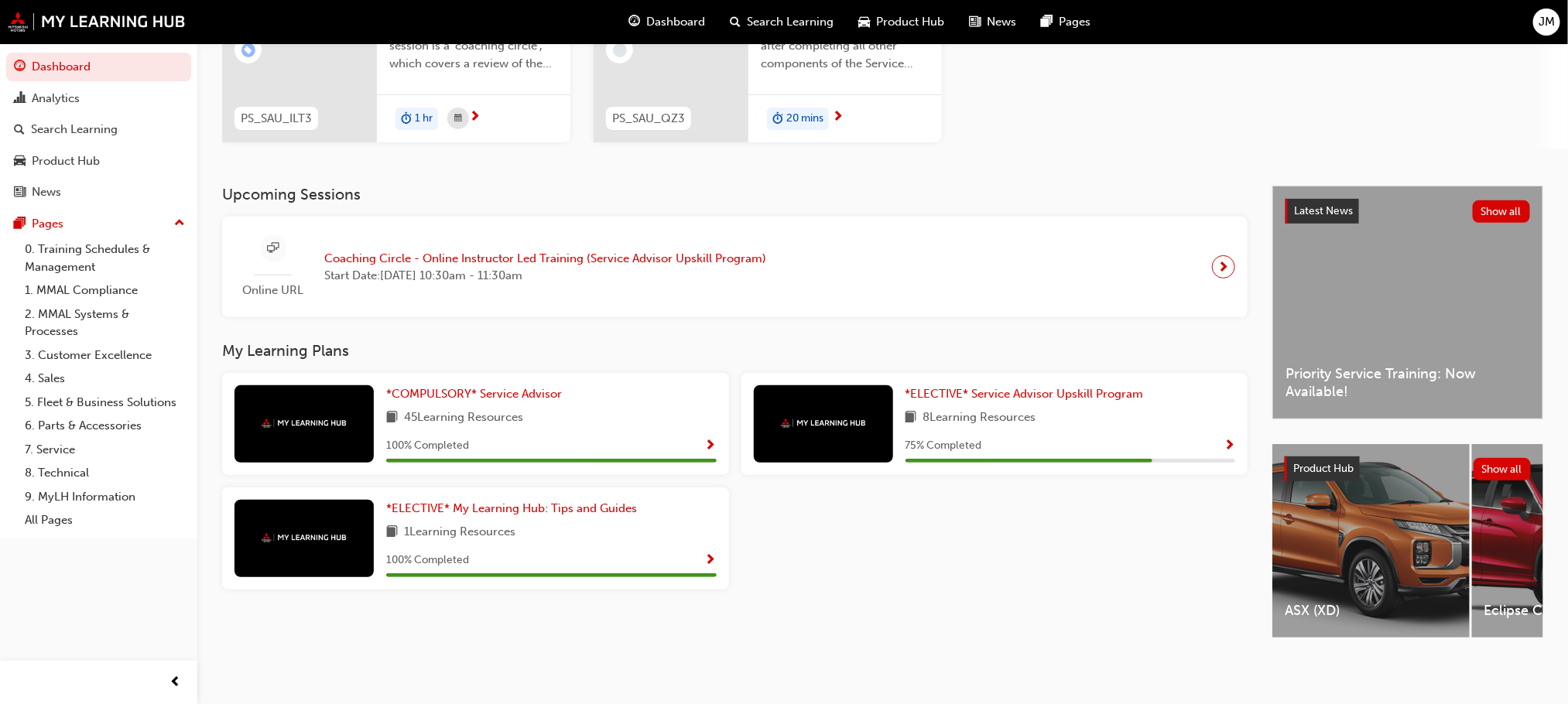
scroll to position [214, 0]
click at [930, 565] on div "*COMPULSORY* Service Advisor 45 Learning Resources 100 % Completed *ELECTIVE* S…" at bounding box center [735, 487] width 1037 height 229
click at [1079, 538] on div "*COMPULSORY* Service Advisor 45 Learning Resources 100 % Completed *ELECTIVE* S…" at bounding box center [735, 487] width 1037 height 229
click at [1220, 257] on span "next-icon" at bounding box center [1224, 267] width 11 height 22
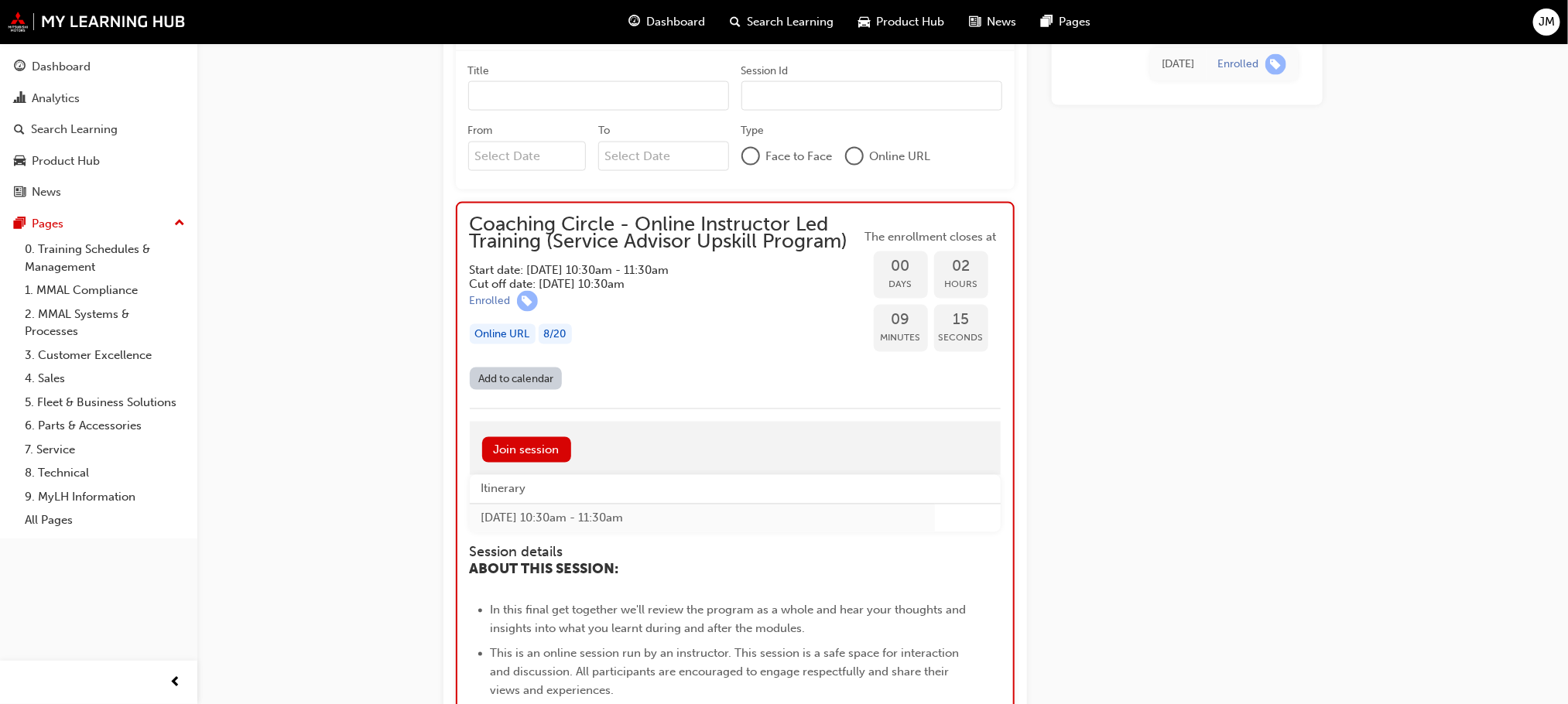
scroll to position [1150, 0]
click at [1162, 297] on div "[DATE] Enrolled" at bounding box center [1186, 374] width 271 height 2702
click at [378, 359] on div "Coaching Circle - Online Instructor Led Training (Service Advisor Upskill Progr…" at bounding box center [784, 331] width 1568 height 2963
click at [1127, 374] on div "[DATE] Enrolled" at bounding box center [1186, 374] width 271 height 2702
click at [382, 465] on div "Coaching Circle - Online Instructor Led Training (Service Advisor Upskill Progr…" at bounding box center [784, 331] width 1568 height 2963
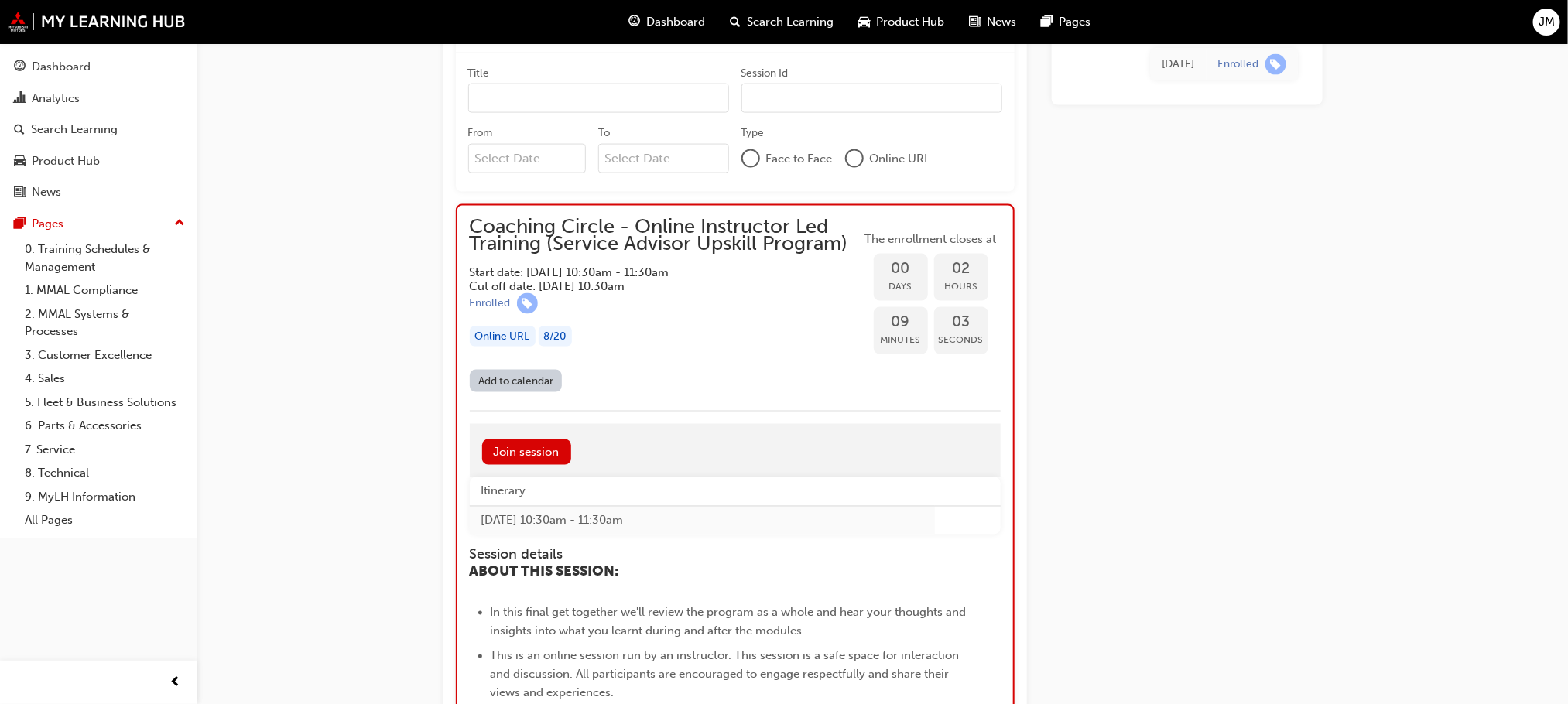
click at [359, 474] on div "Coaching Circle - Online Instructor Led Training (Service Advisor Upskill Progr…" at bounding box center [784, 331] width 1568 height 2963
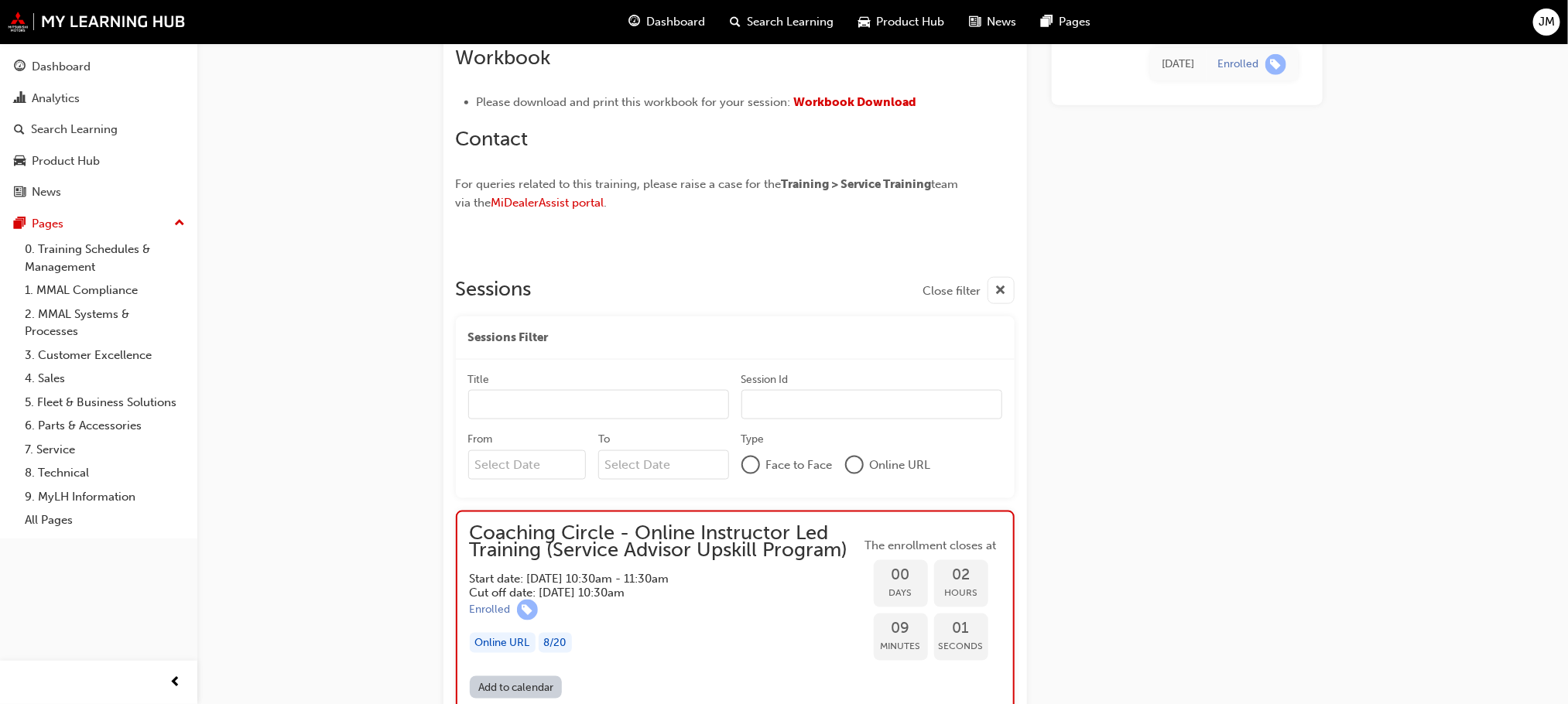
scroll to position [801, 0]
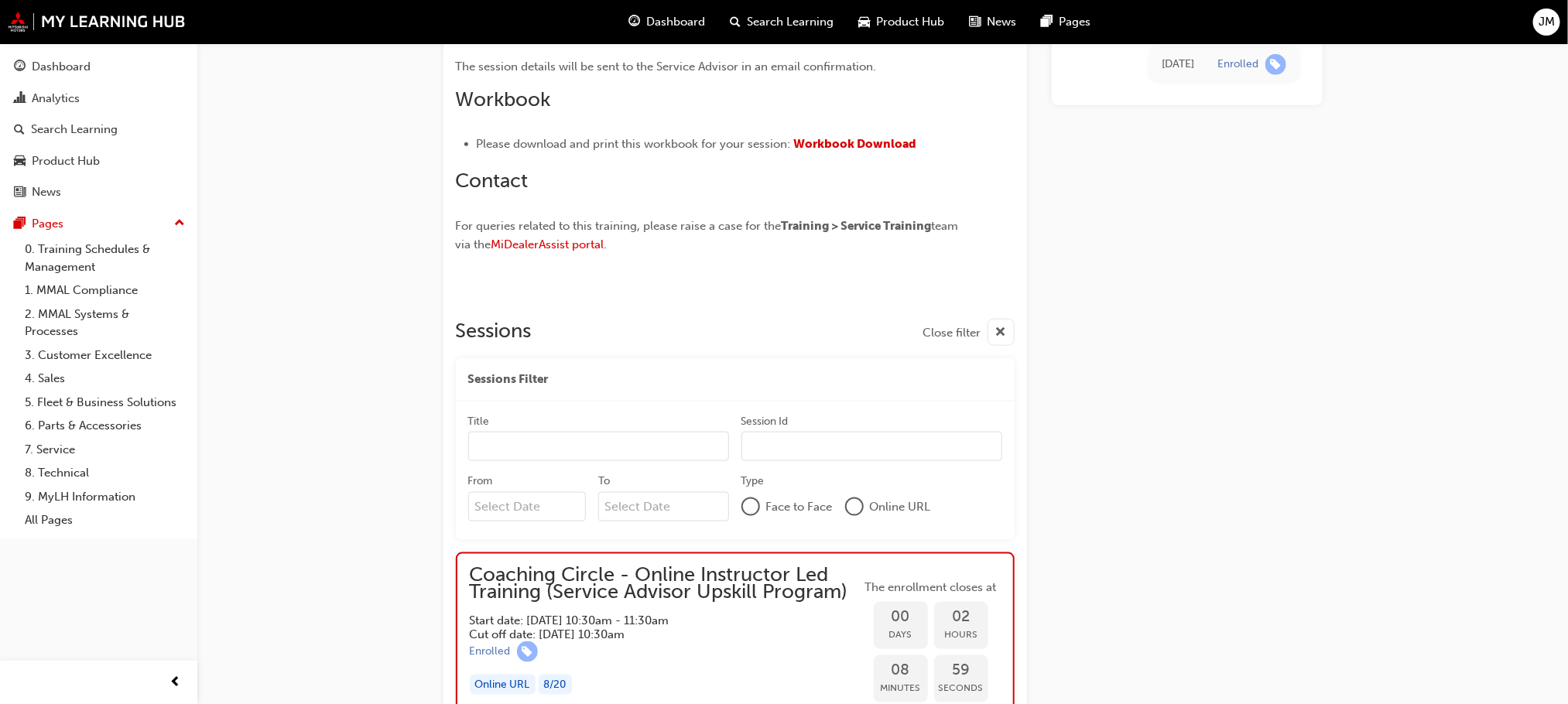
click at [1344, 286] on div "Coaching Circle - Online Instructor Led Training (Service Advisor Upskill Progr…" at bounding box center [883, 694] width 929 height 2856
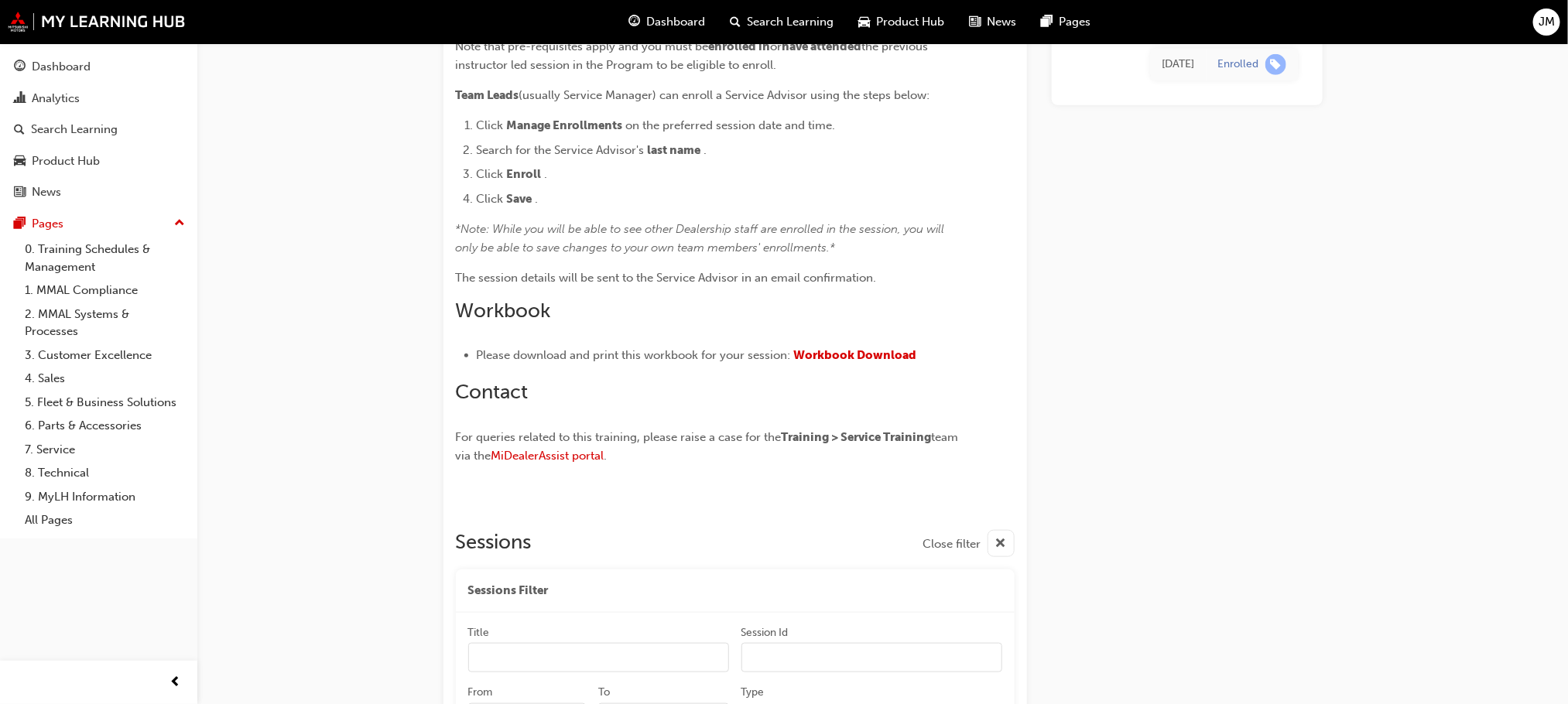
scroll to position [569, 0]
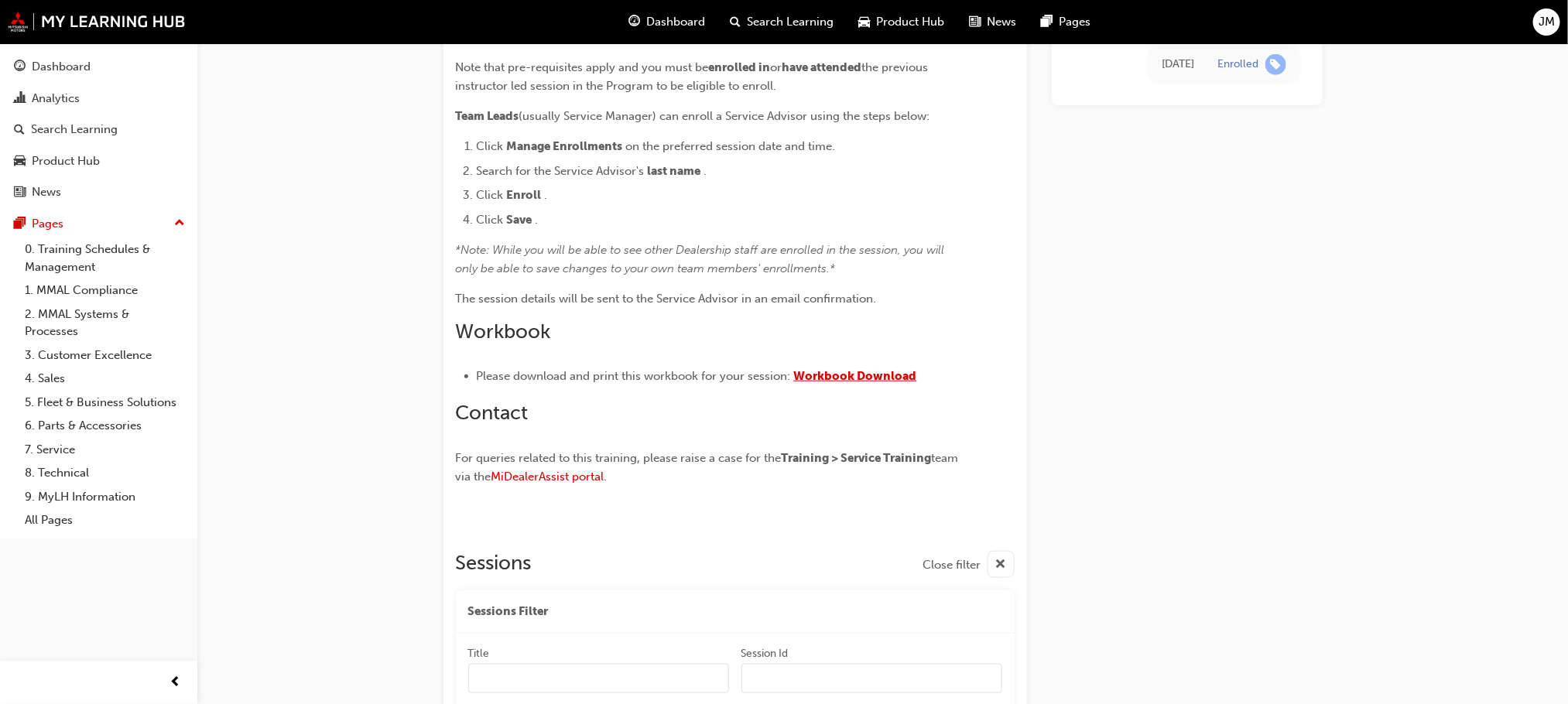
click at [887, 374] on span "Workbook Download" at bounding box center [855, 375] width 123 height 14
